Goal: Information Seeking & Learning: Learn about a topic

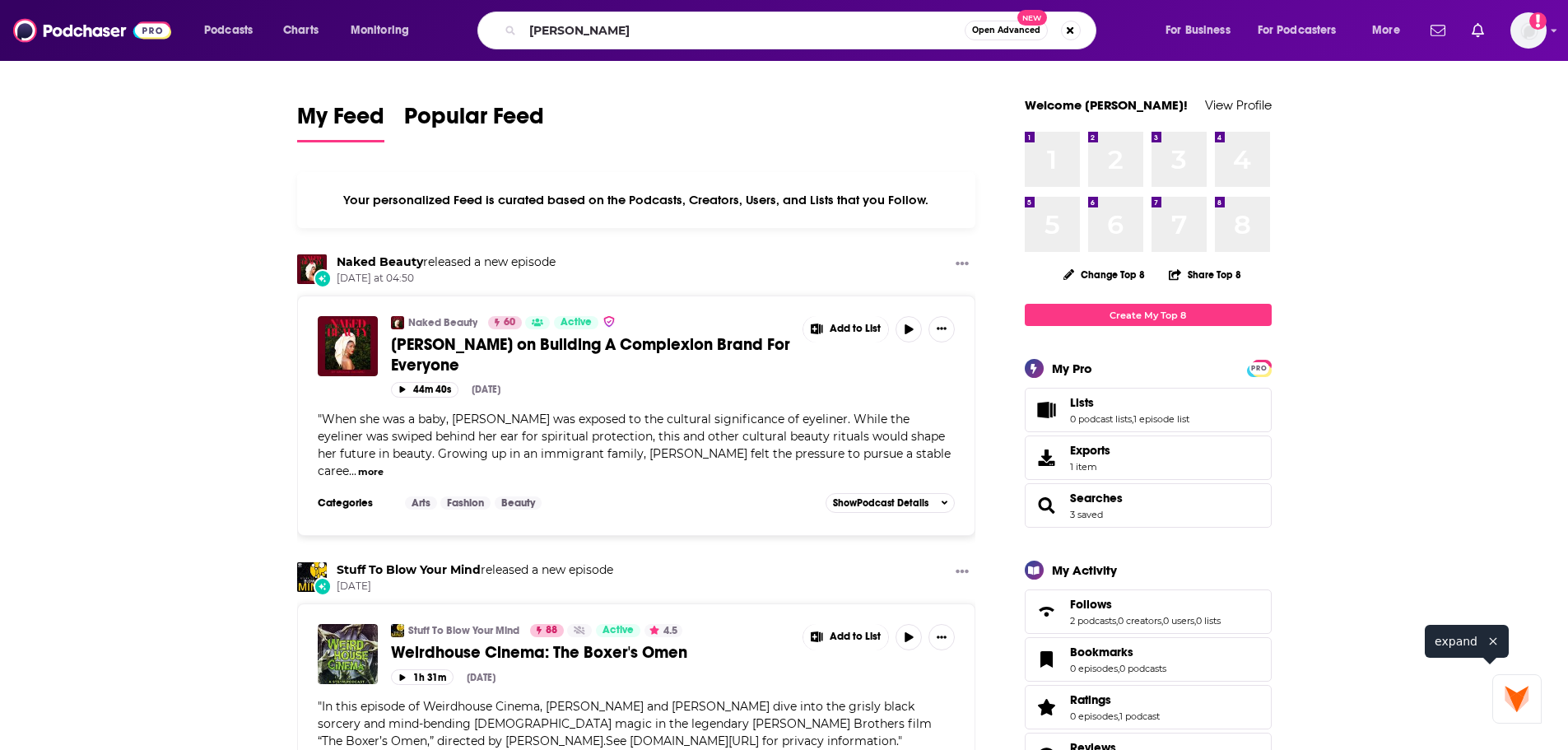
type input "[PERSON_NAME]"
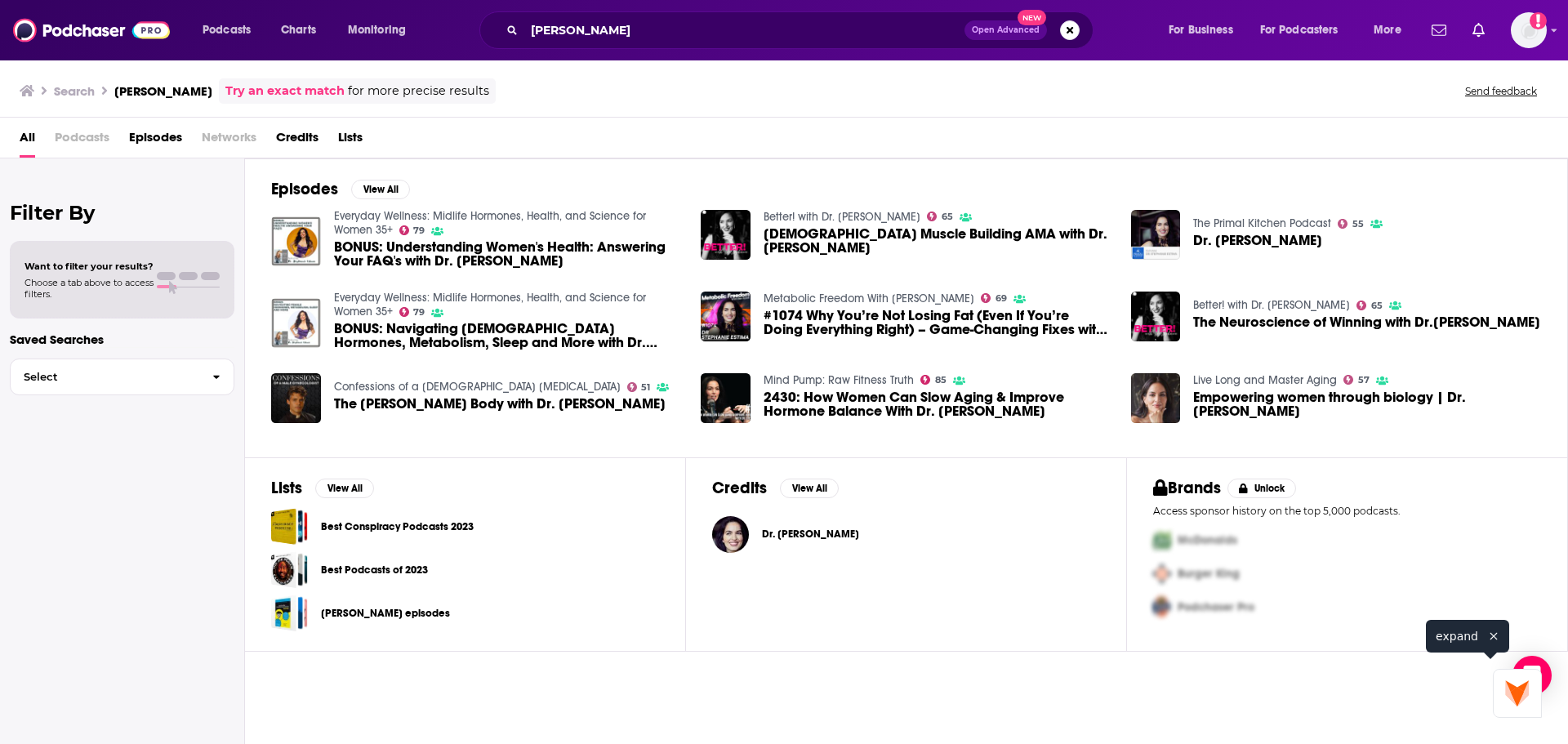
click at [831, 220] on link "Better! with Dr. [PERSON_NAME]" at bounding box center [842, 217] width 157 height 14
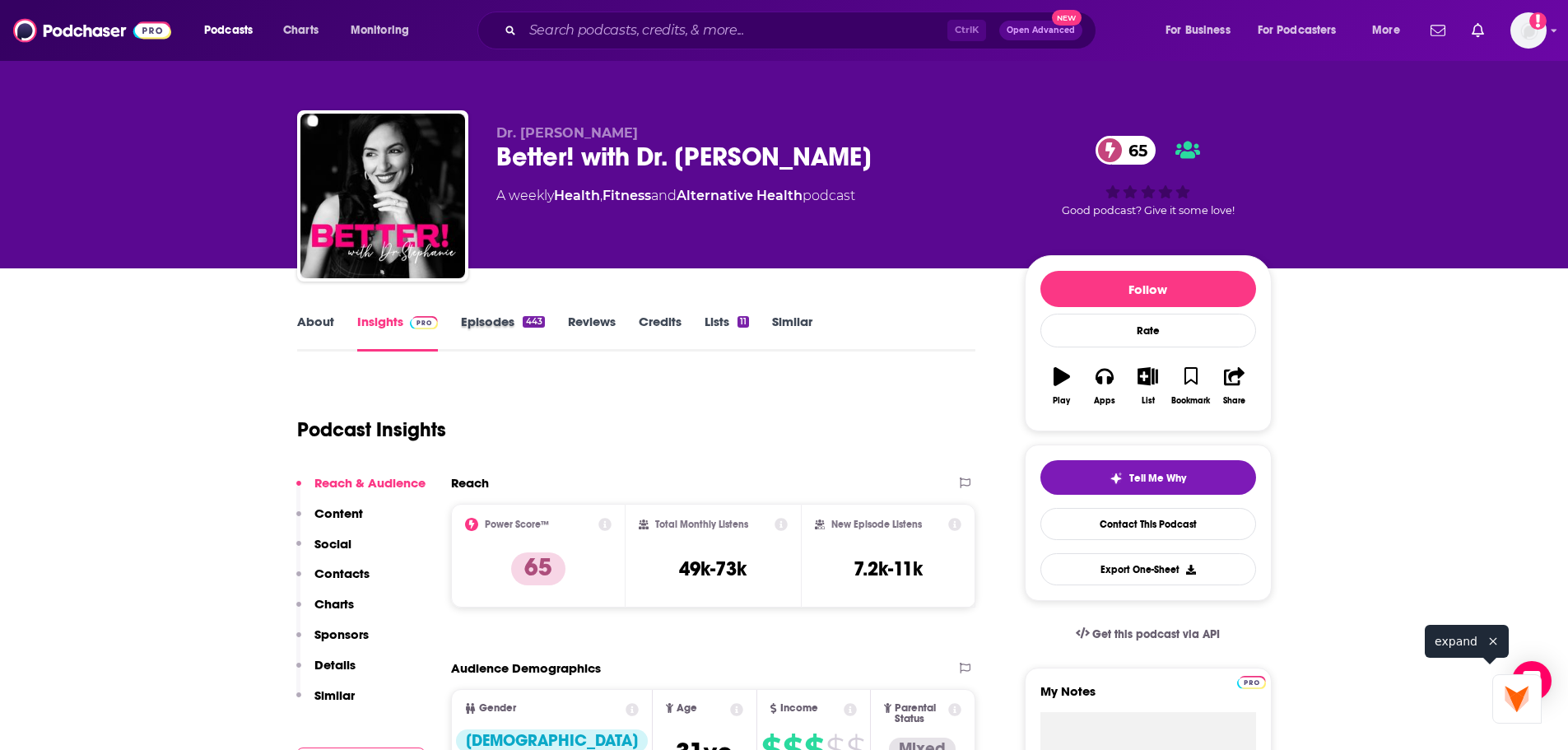
click at [548, 330] on div "Episodes 443" at bounding box center [514, 332] width 106 height 38
click at [527, 327] on div "443" at bounding box center [533, 321] width 21 height 11
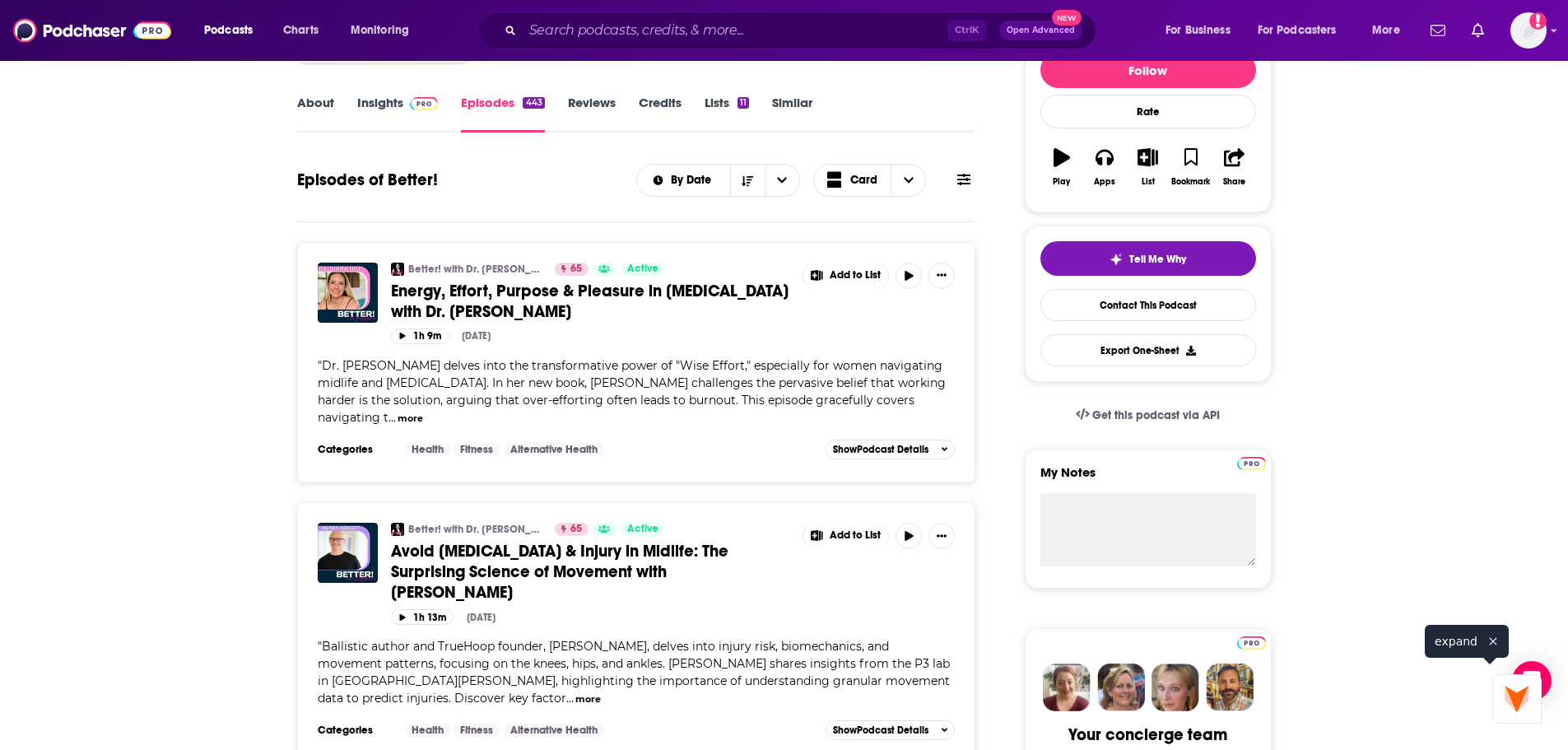
scroll to position [83, 0]
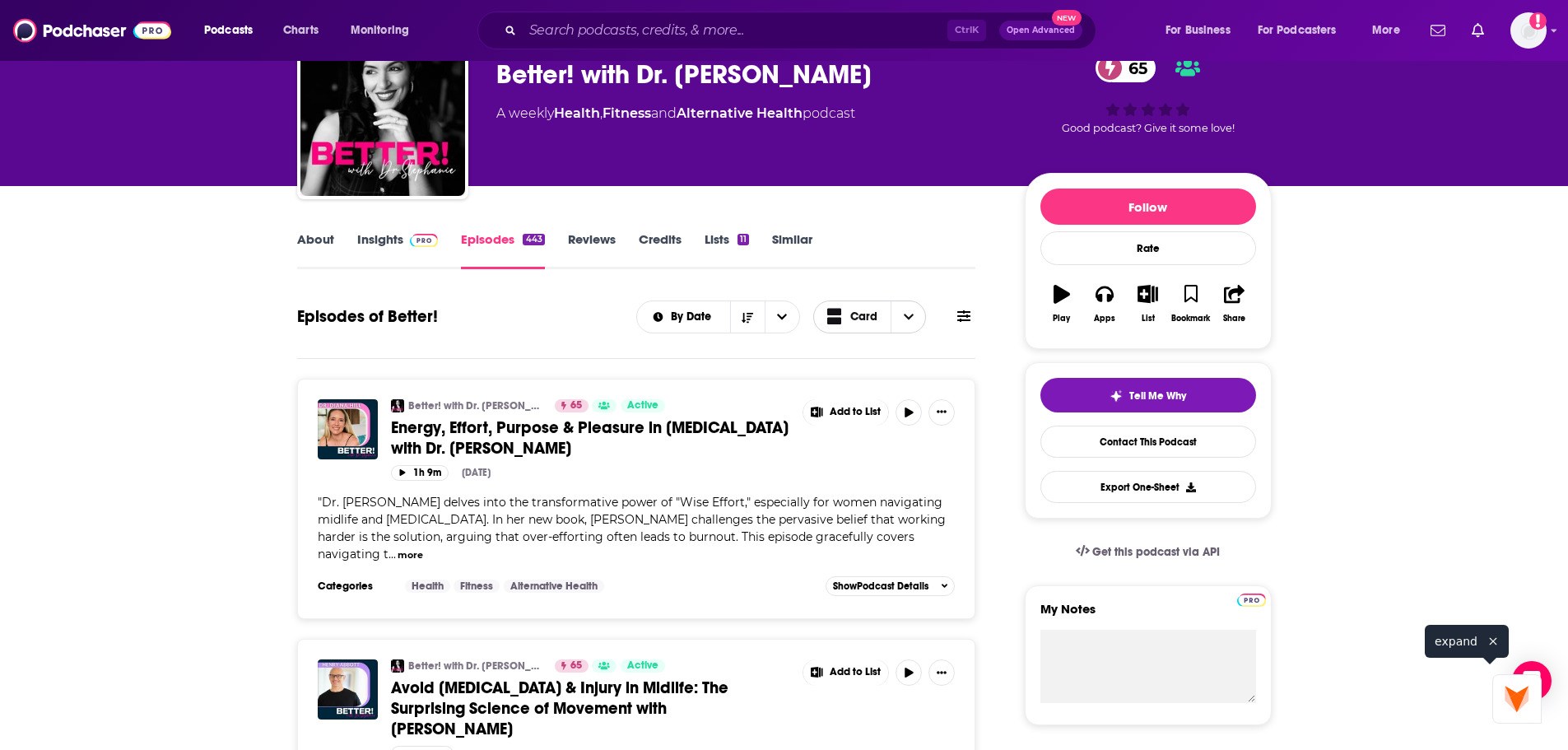
click at [907, 320] on icon "Choose View" at bounding box center [909, 316] width 10 height 6
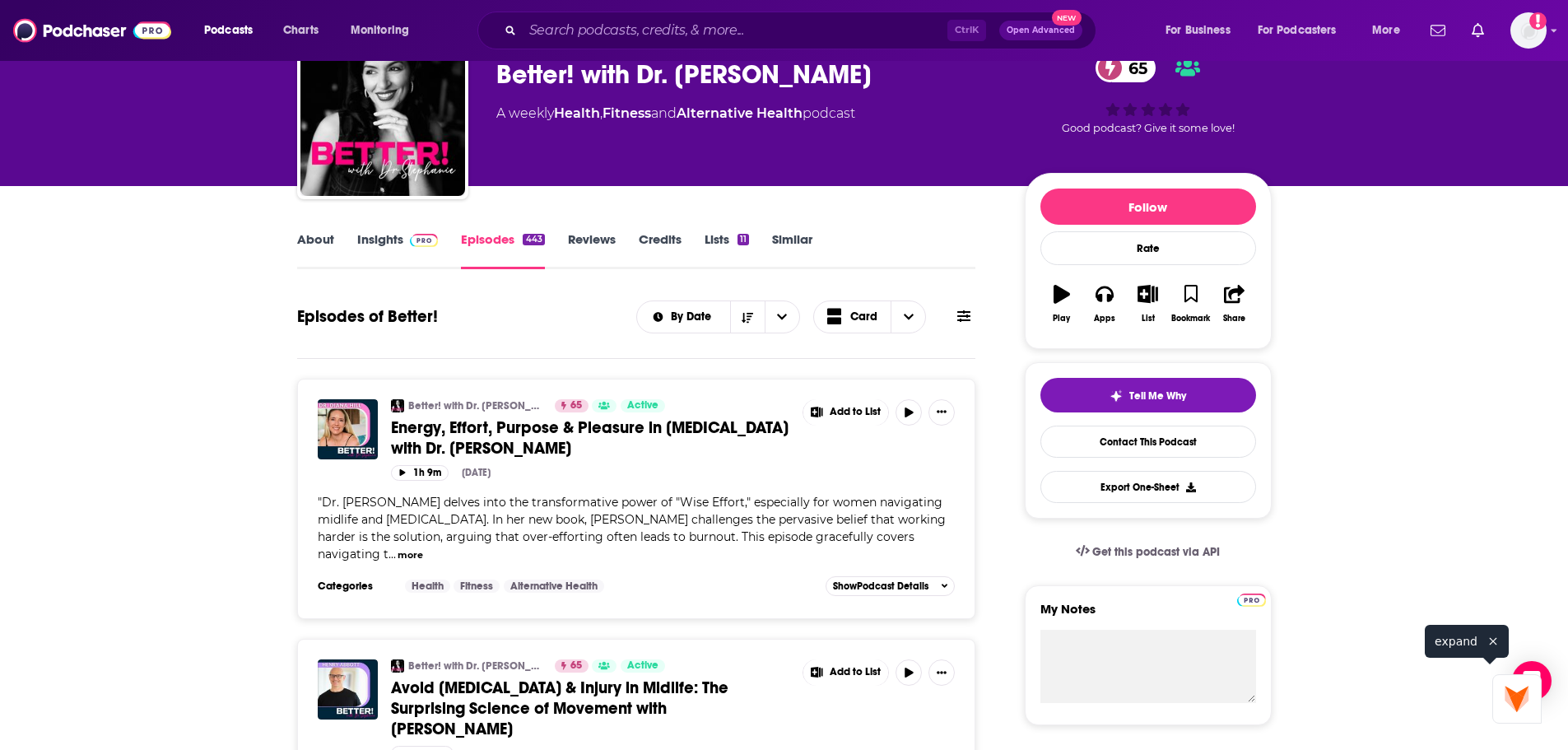
click at [396, 252] on link "Insights" at bounding box center [398, 249] width 82 height 38
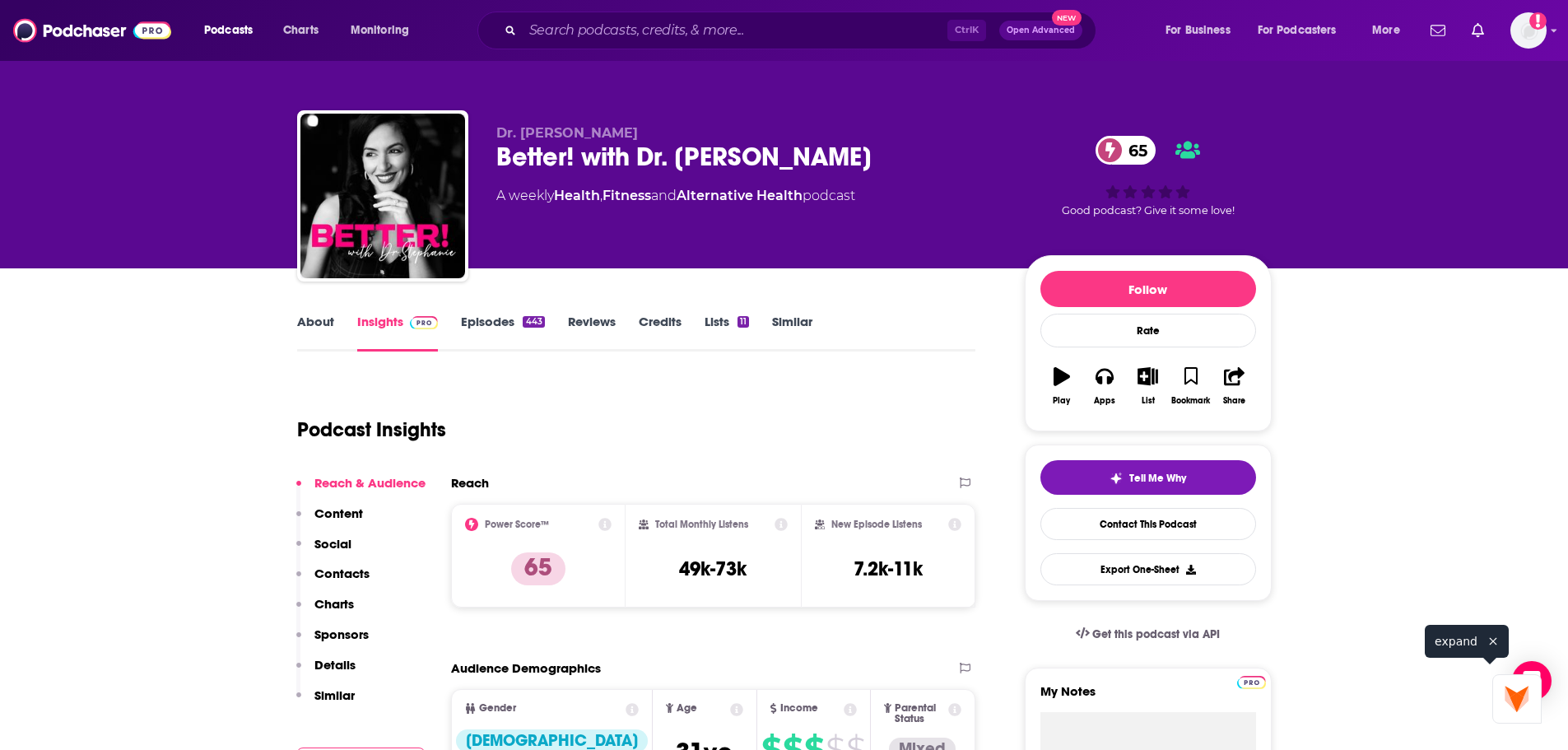
click at [588, 165] on div "Better! with Dr. [PERSON_NAME] 65" at bounding box center [747, 156] width 502 height 32
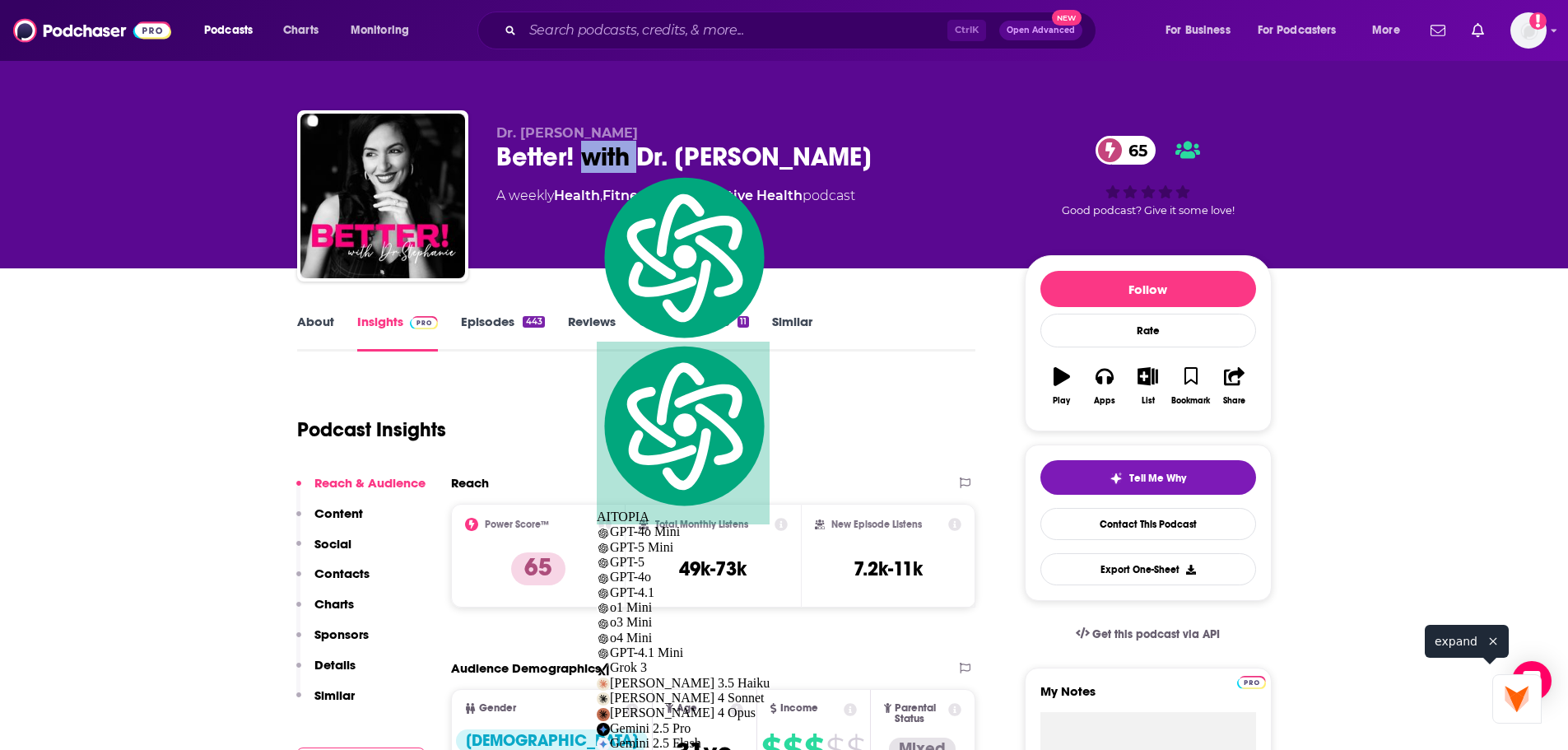
drag, startPoint x: 588, startPoint y: 165, endPoint x: 476, endPoint y: 101, distance: 129.0
click at [587, 165] on div "Better! with Dr. [PERSON_NAME] 65" at bounding box center [747, 156] width 502 height 32
copy div "Better! with Dr. [PERSON_NAME] 65"
click at [733, 29] on input "Search podcasts, credits, & more..." at bounding box center [735, 31] width 425 height 26
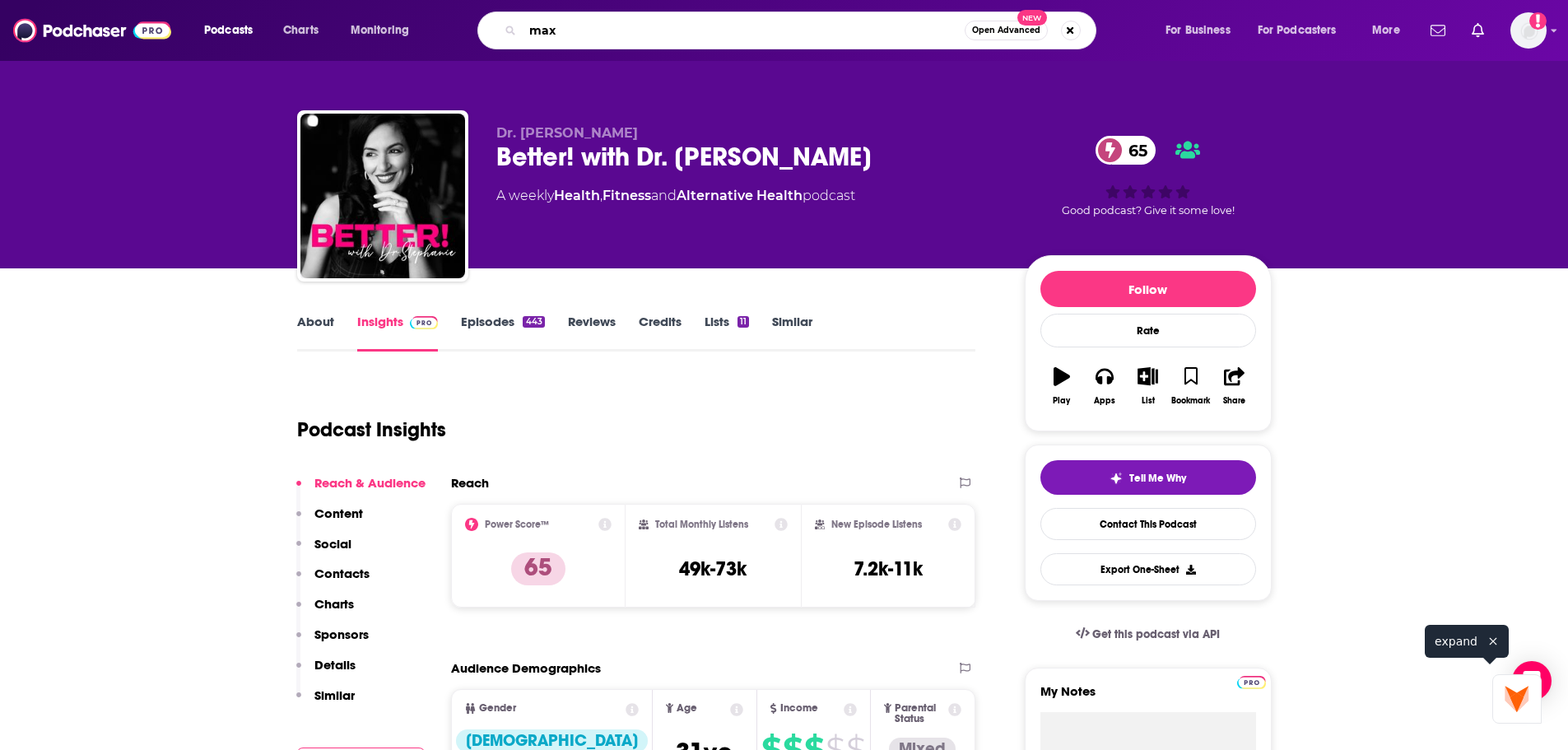
paste input "Lugavere"
type input "[PERSON_NAME]"
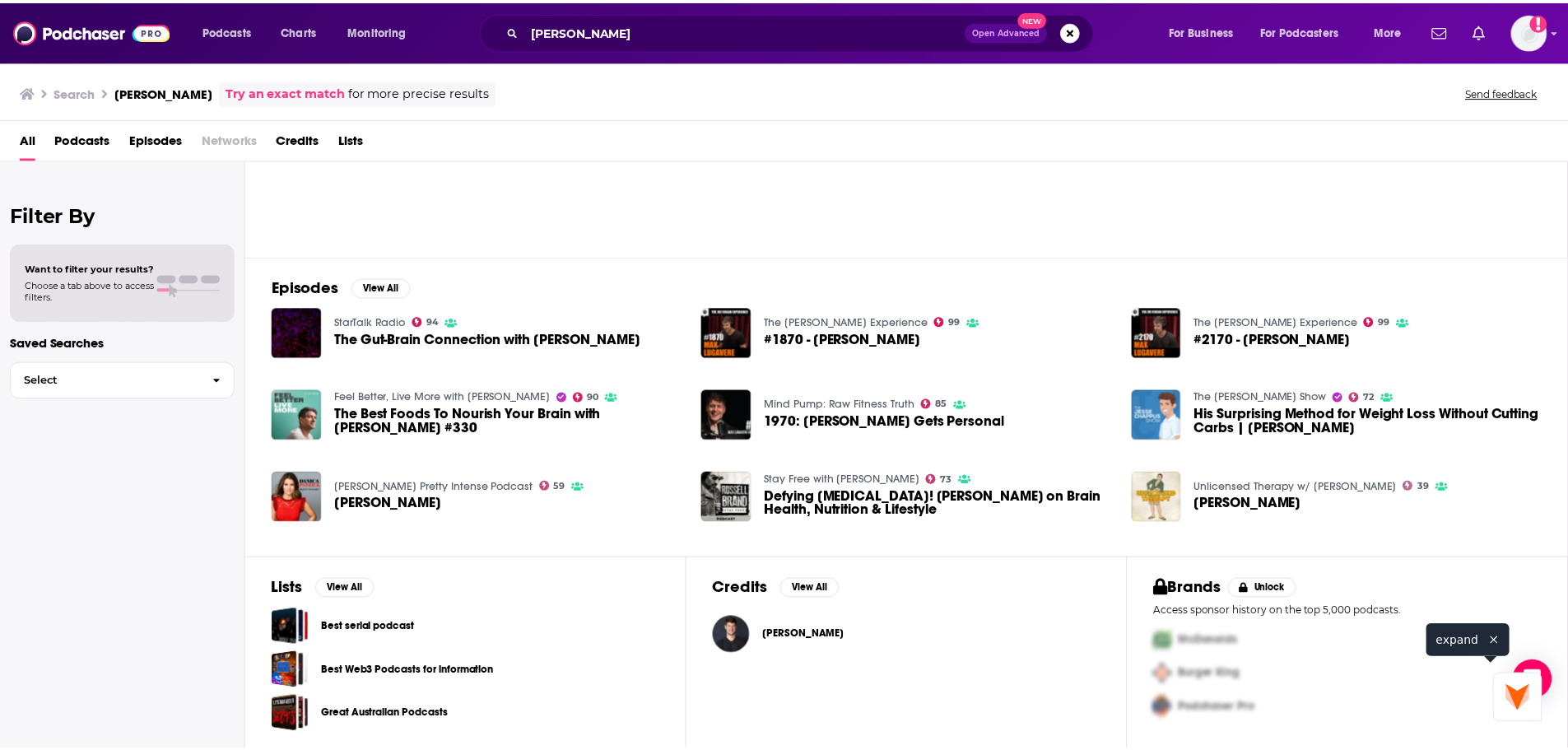
scroll to position [63, 0]
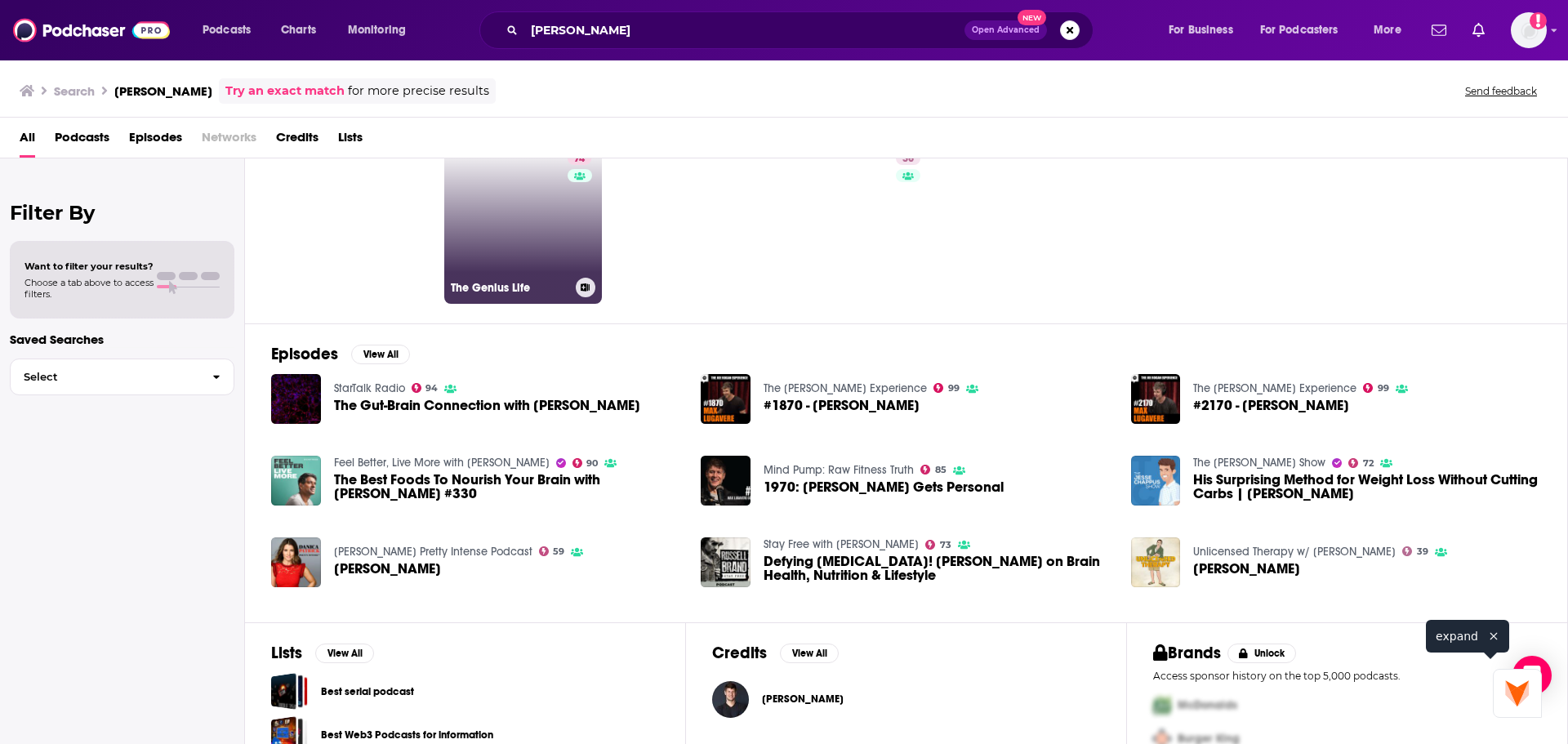
click at [478, 242] on link "74 The Genius Life" at bounding box center [524, 225] width 159 height 159
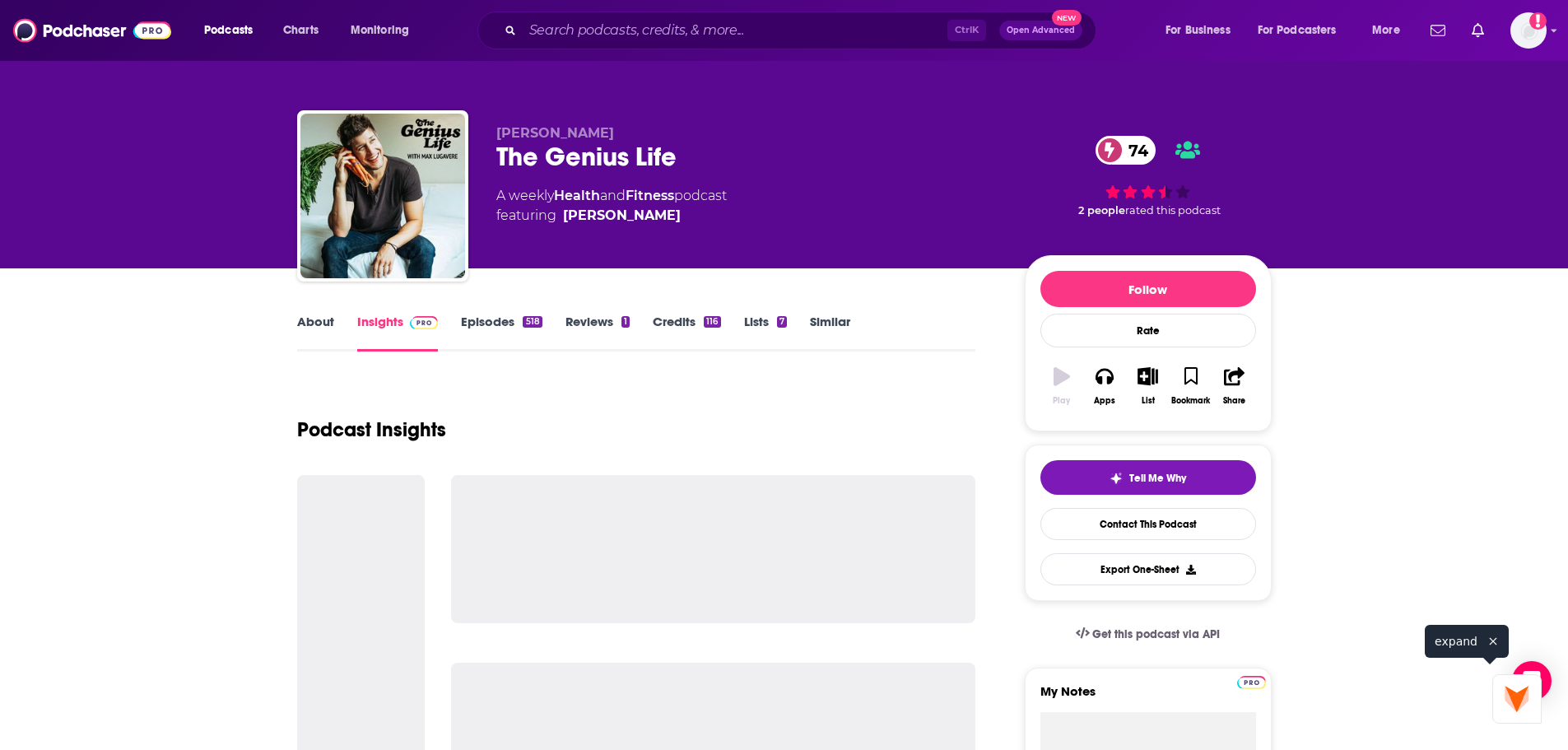
click at [496, 319] on link "Episodes 518" at bounding box center [501, 332] width 81 height 38
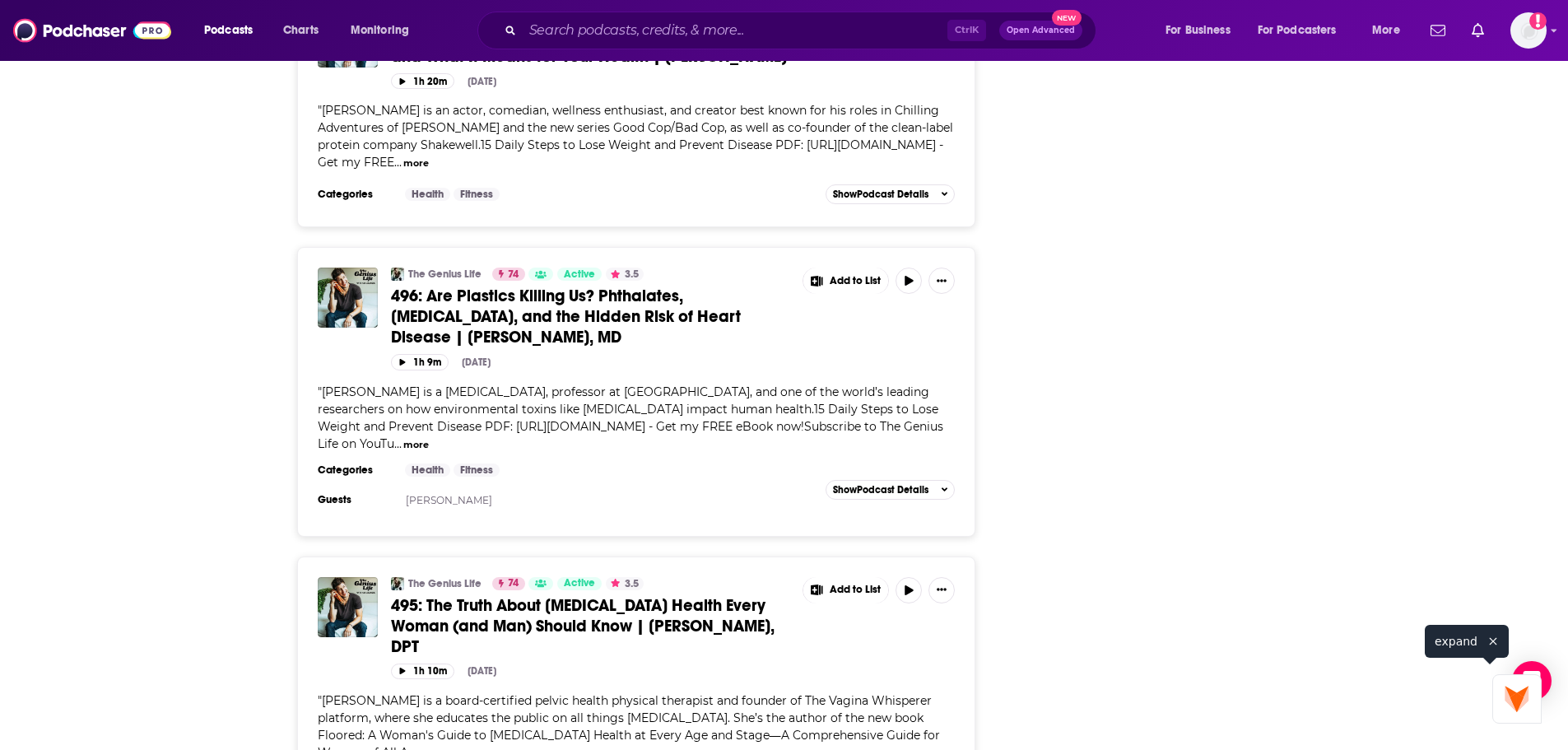
scroll to position [6094, 0]
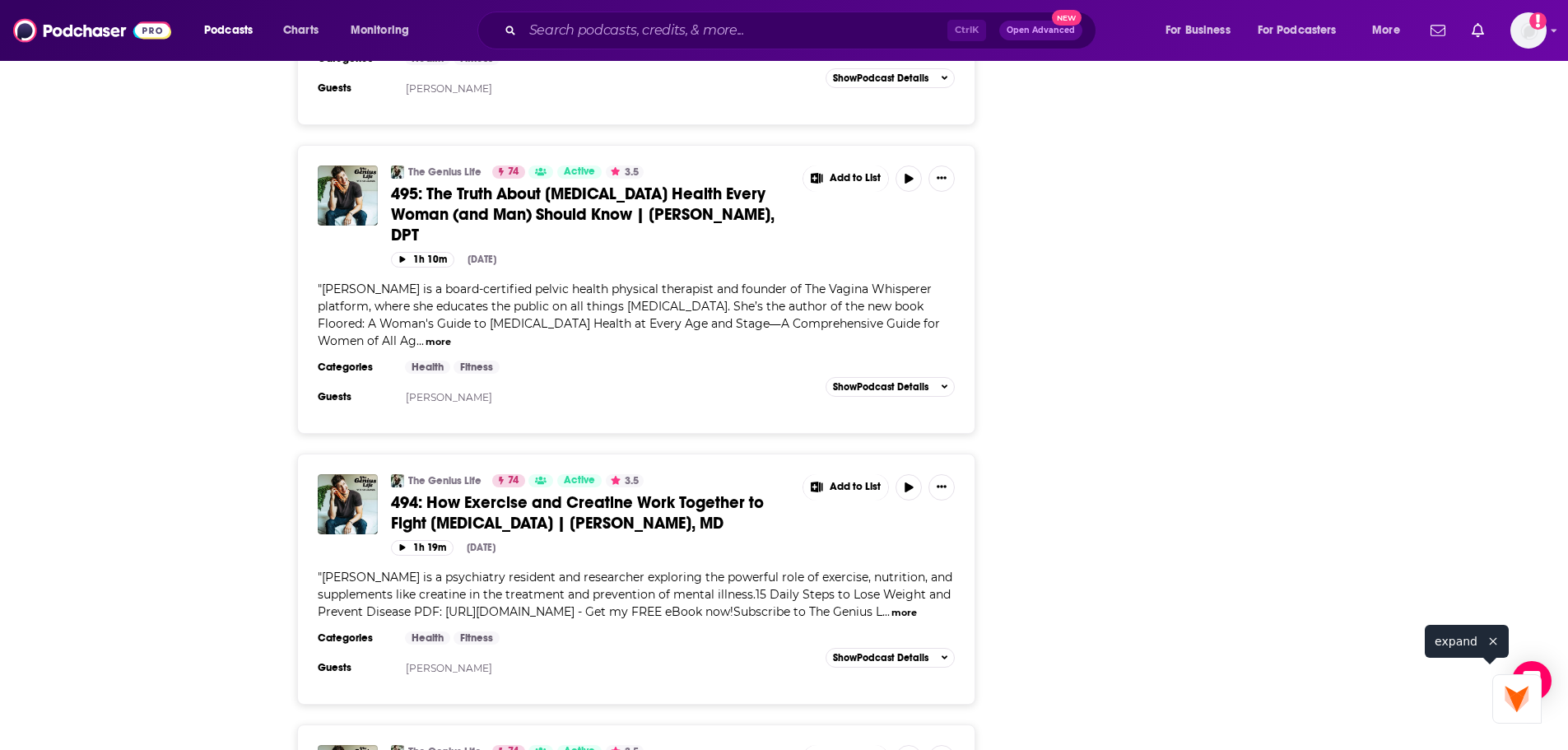
drag, startPoint x: 226, startPoint y: 297, endPoint x: 263, endPoint y: 311, distance: 39.6
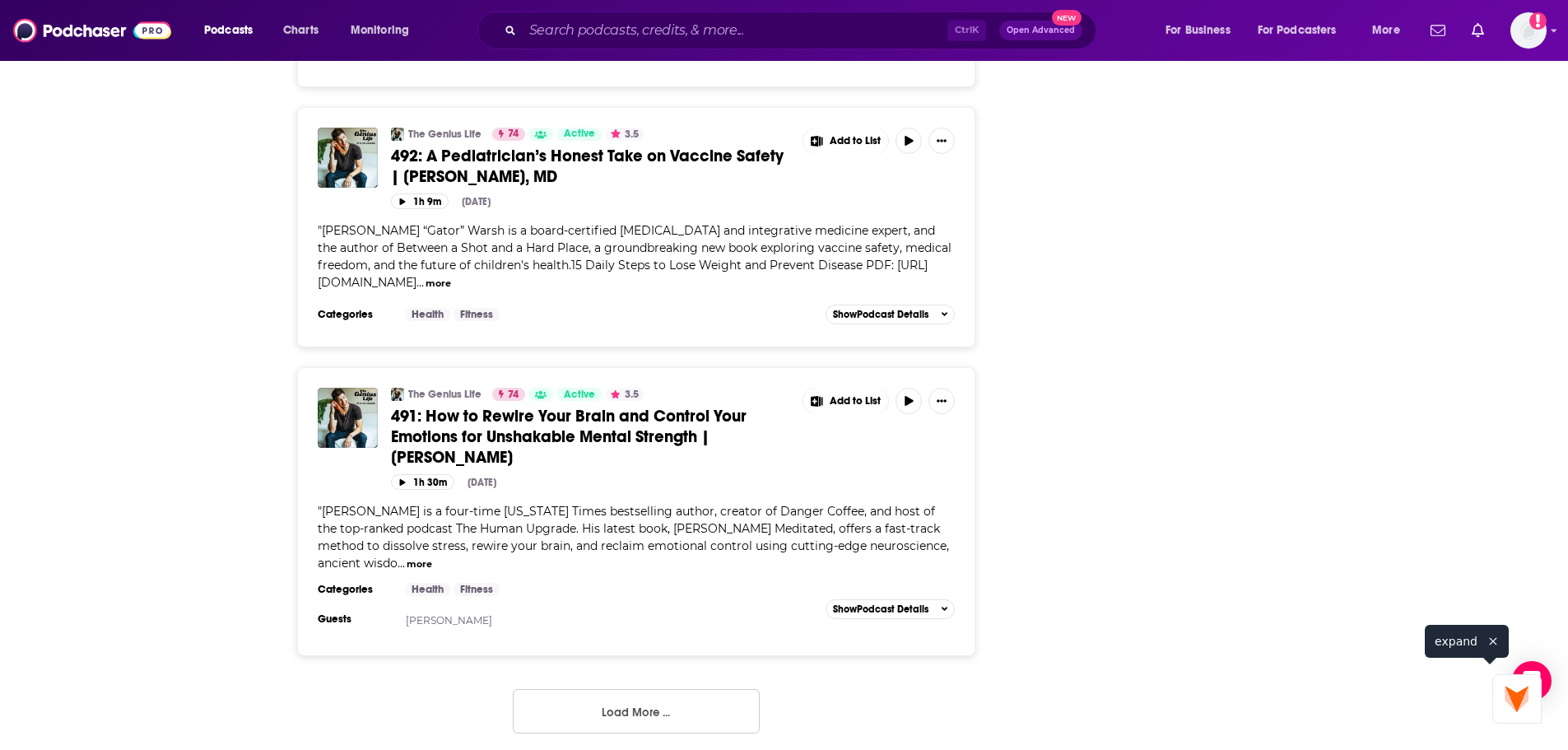
scroll to position [7341, 0]
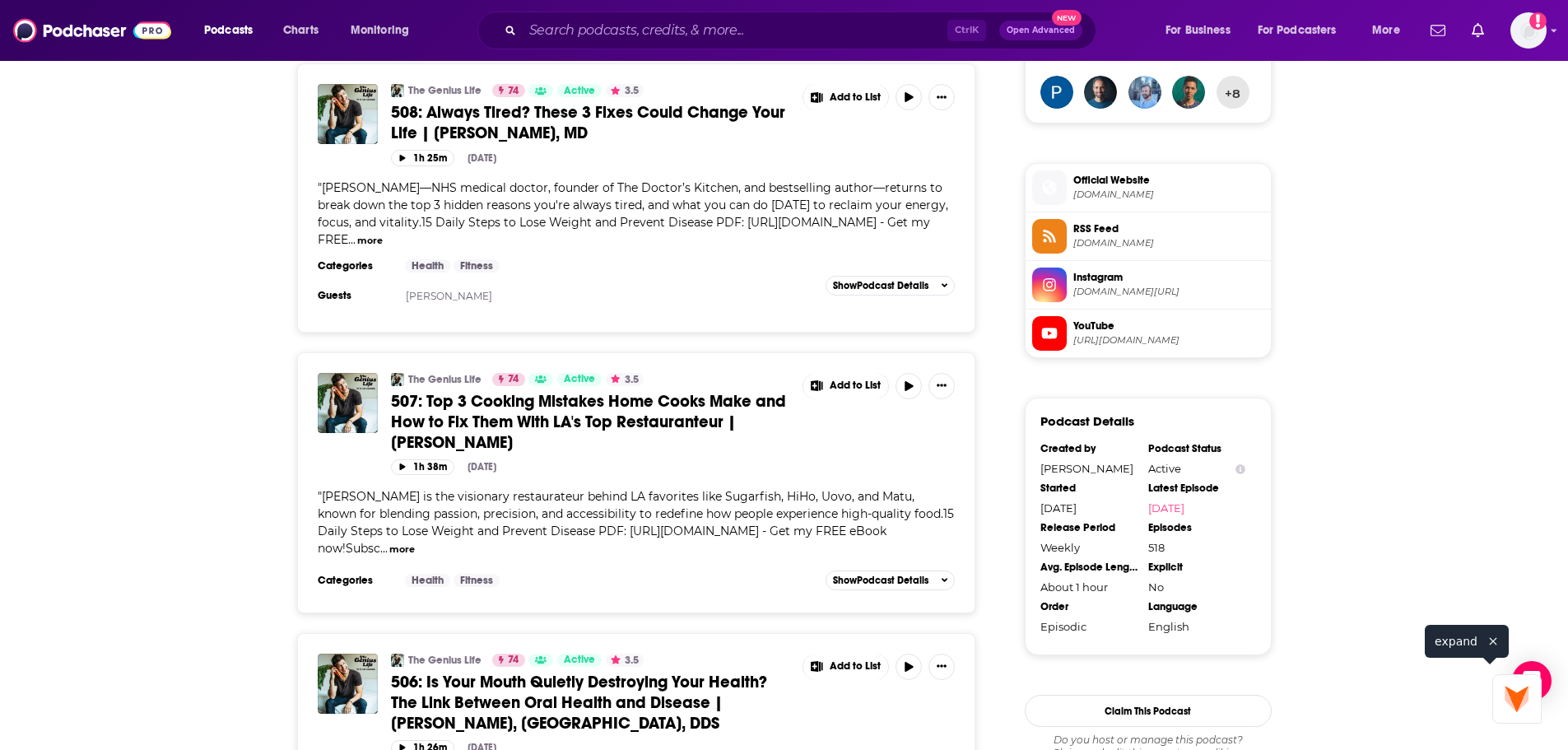
scroll to position [0, 0]
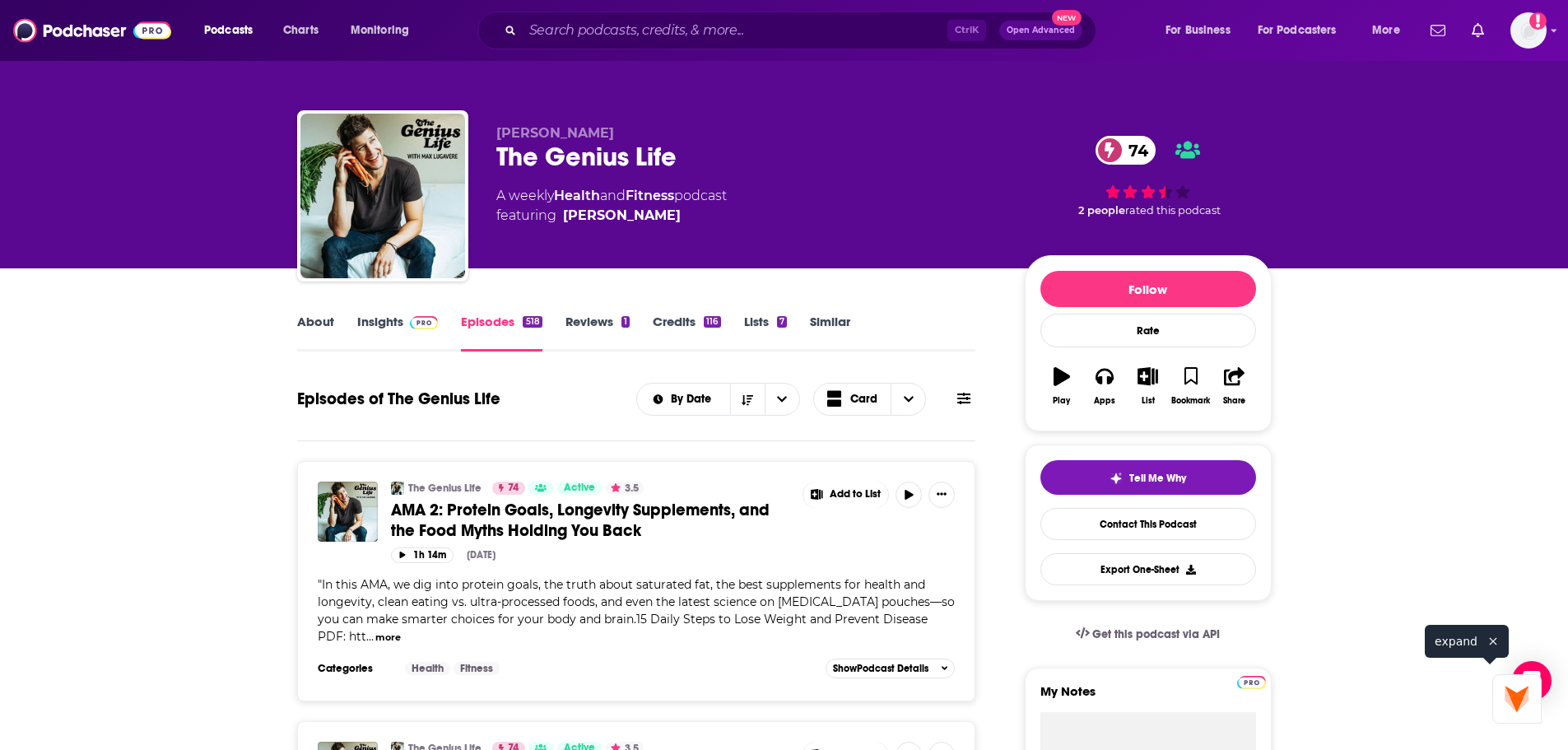
click at [377, 321] on link "Insights" at bounding box center [398, 332] width 82 height 38
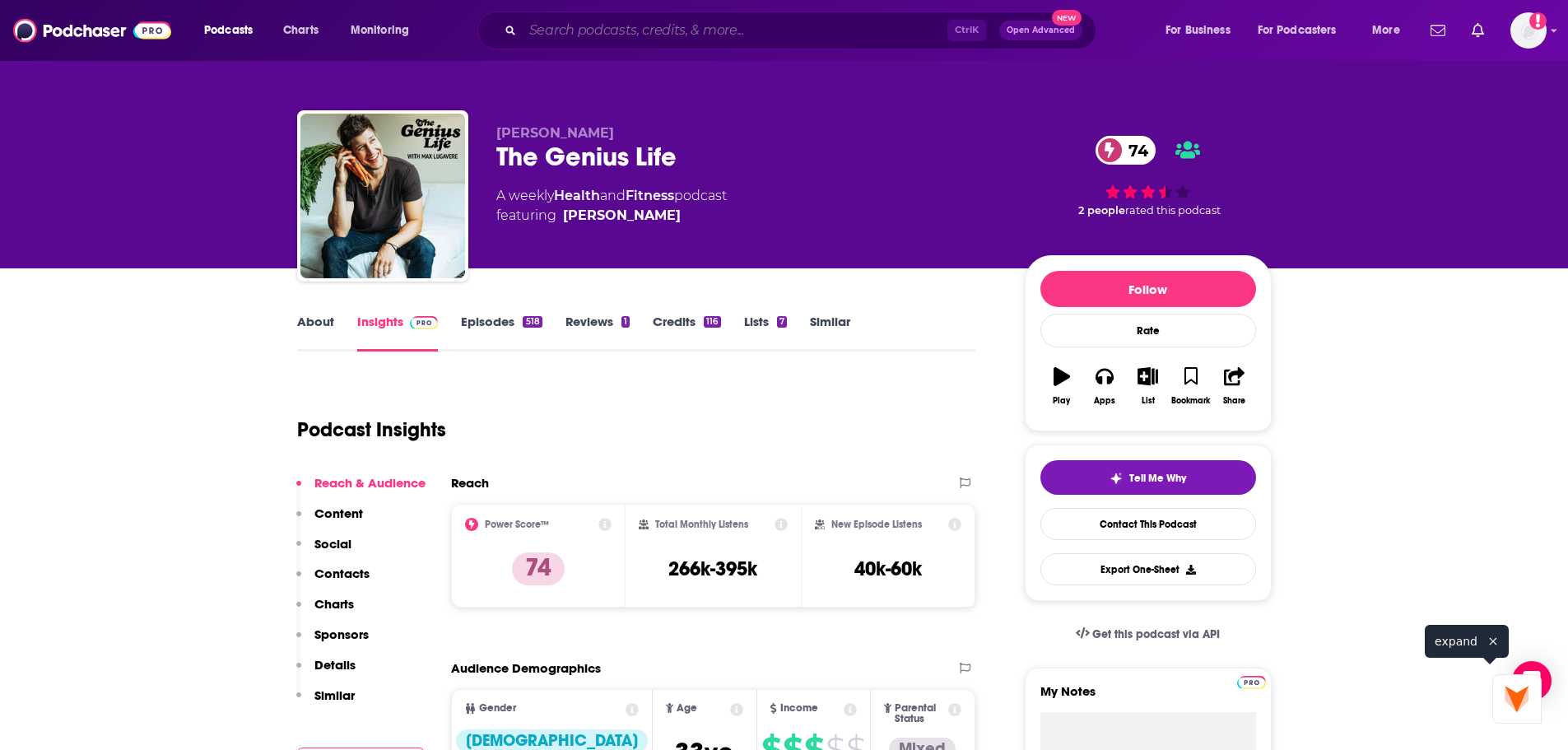
click at [611, 29] on input "Search podcasts, credits, & more..." at bounding box center [735, 31] width 425 height 26
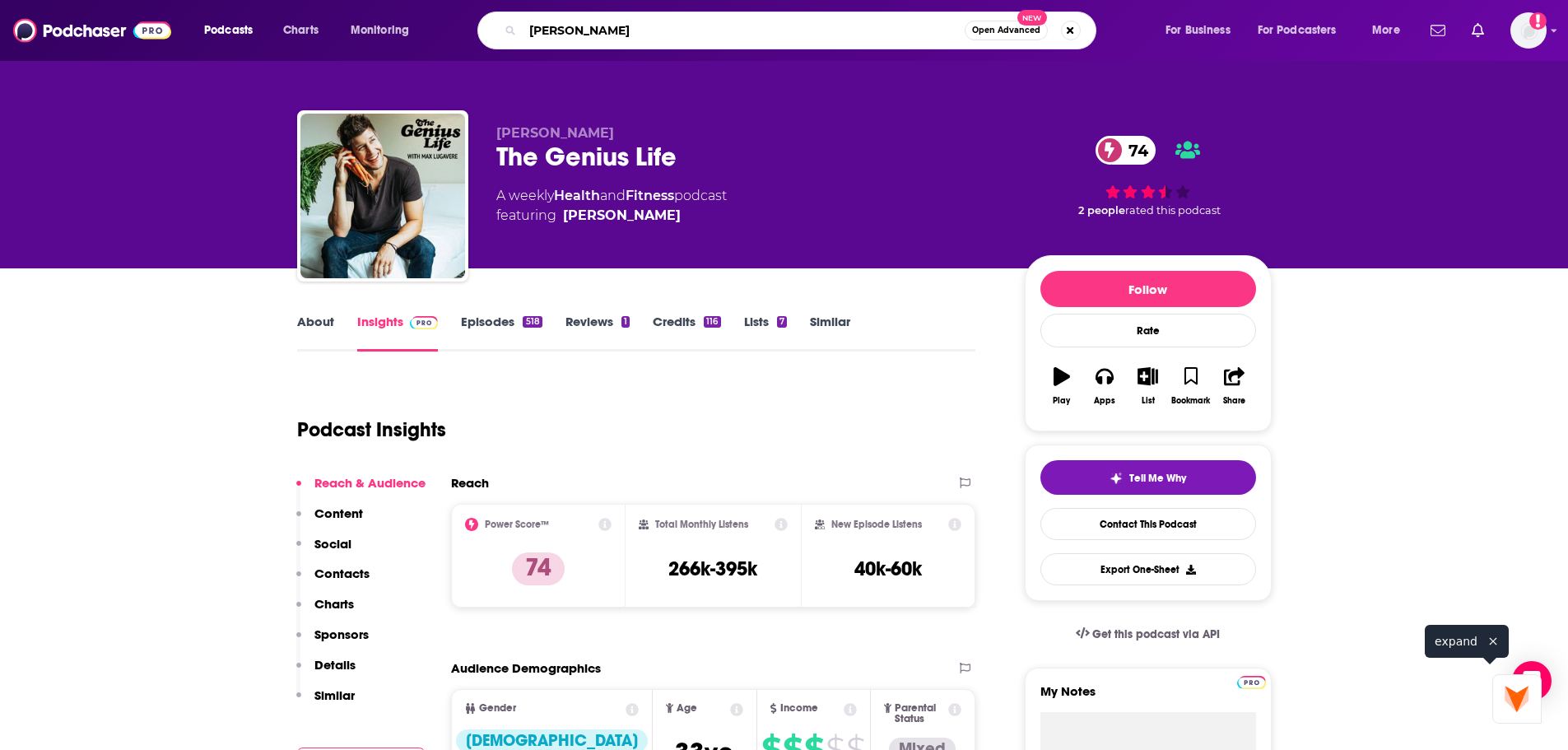
type input "[PERSON_NAME]"
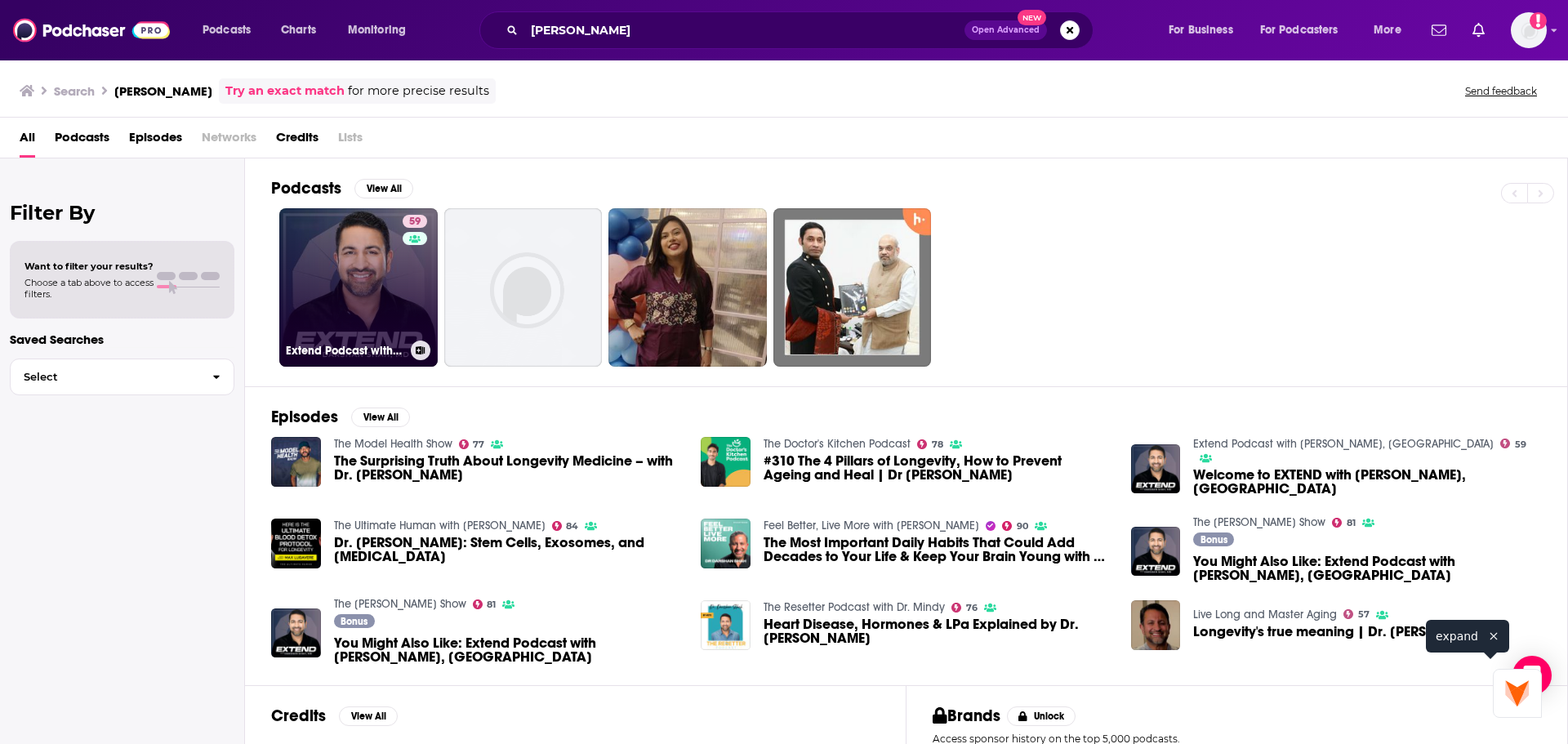
click at [305, 275] on link "59 Extend Podcast with [PERSON_NAME], [GEOGRAPHIC_DATA]" at bounding box center [359, 287] width 159 height 159
